Goal: Task Accomplishment & Management: Complete application form

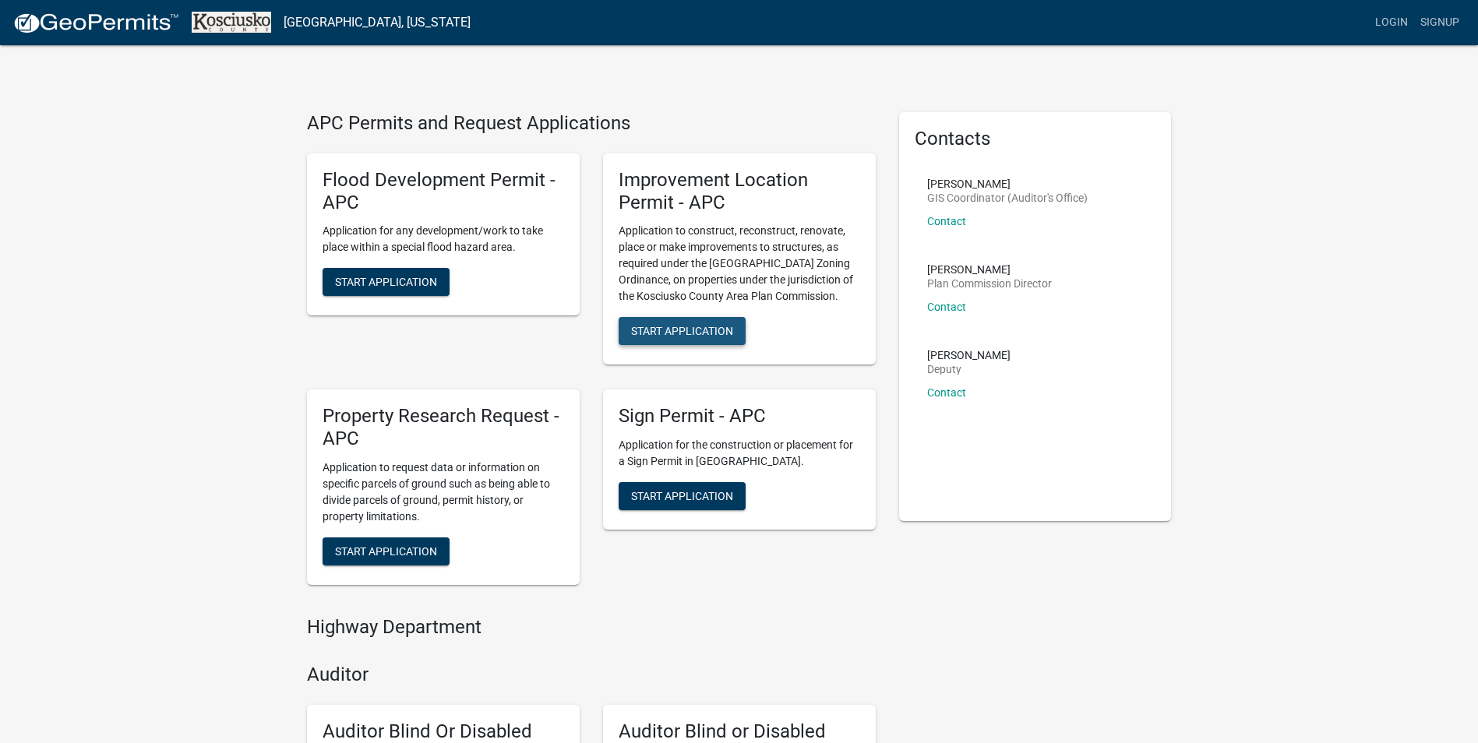
click at [664, 337] on span "Start Application" at bounding box center [682, 331] width 102 height 12
click at [694, 326] on span "Start Application" at bounding box center [682, 331] width 102 height 12
